Goal: Check status: Check status

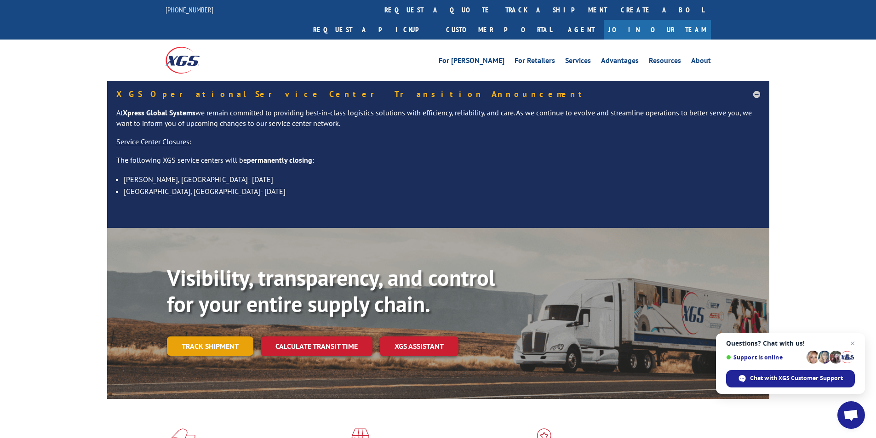
click at [237, 337] on link "Track shipment" at bounding box center [210, 346] width 86 height 19
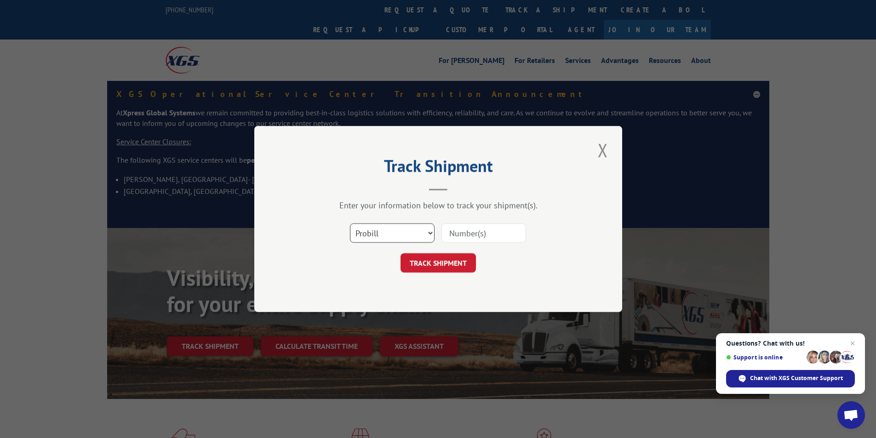
click at [397, 236] on select "Select category... Probill BOL PO" at bounding box center [392, 233] width 85 height 19
select select "bol"
click at [350, 224] on select "Select category... Probill BOL PO" at bounding box center [392, 233] width 85 height 19
click at [472, 237] on input at bounding box center [484, 233] width 85 height 19
paste input "4956626"
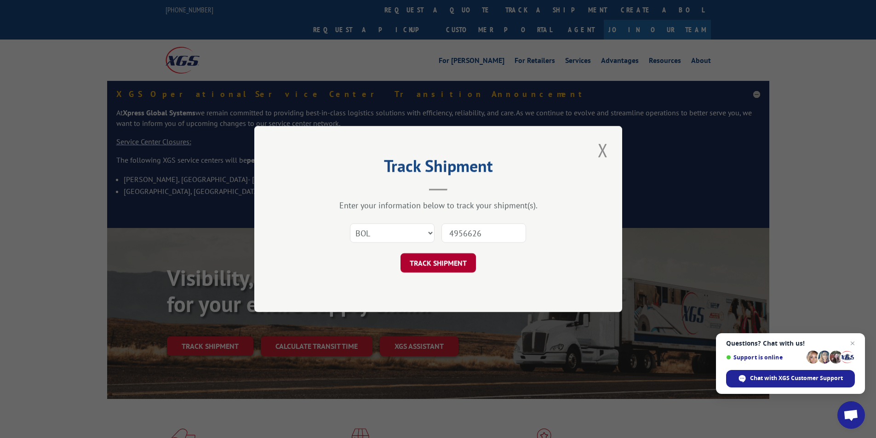
type input "4956626"
click at [436, 265] on button "TRACK SHIPMENT" at bounding box center [438, 262] width 75 height 19
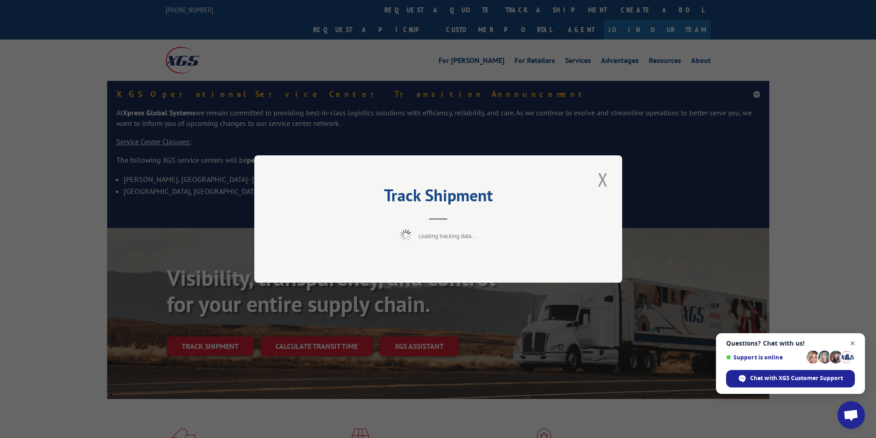
click at [853, 343] on span "Open chat" at bounding box center [853, 344] width 12 height 12
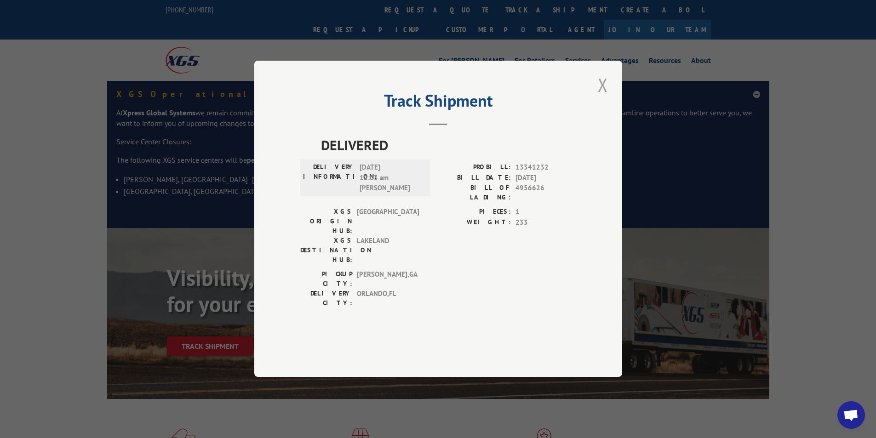
click at [599, 98] on button "Close modal" at bounding box center [603, 84] width 16 height 25
